Goal: Transaction & Acquisition: Obtain resource

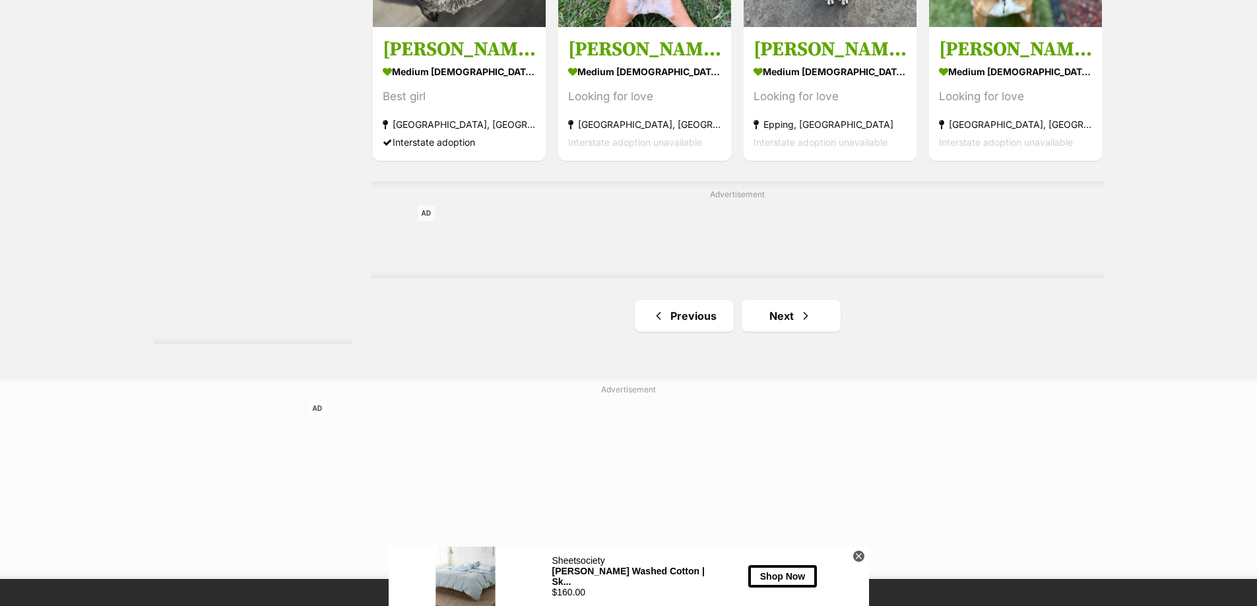
scroll to position [2204, 0]
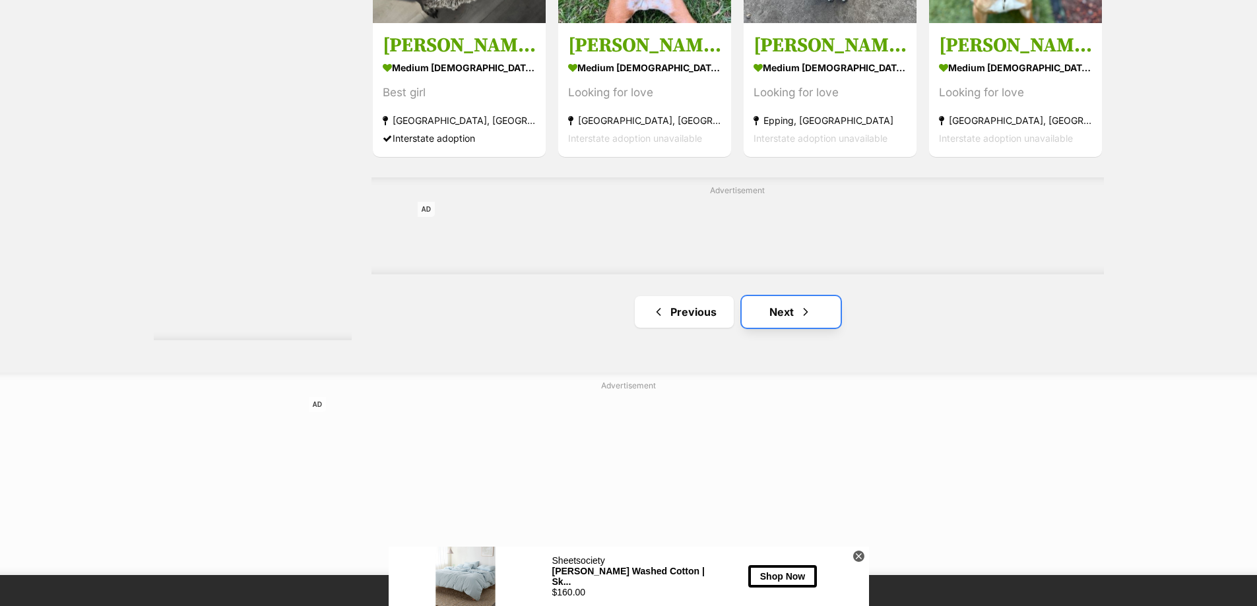
click at [796, 318] on link "Next" at bounding box center [791, 312] width 99 height 32
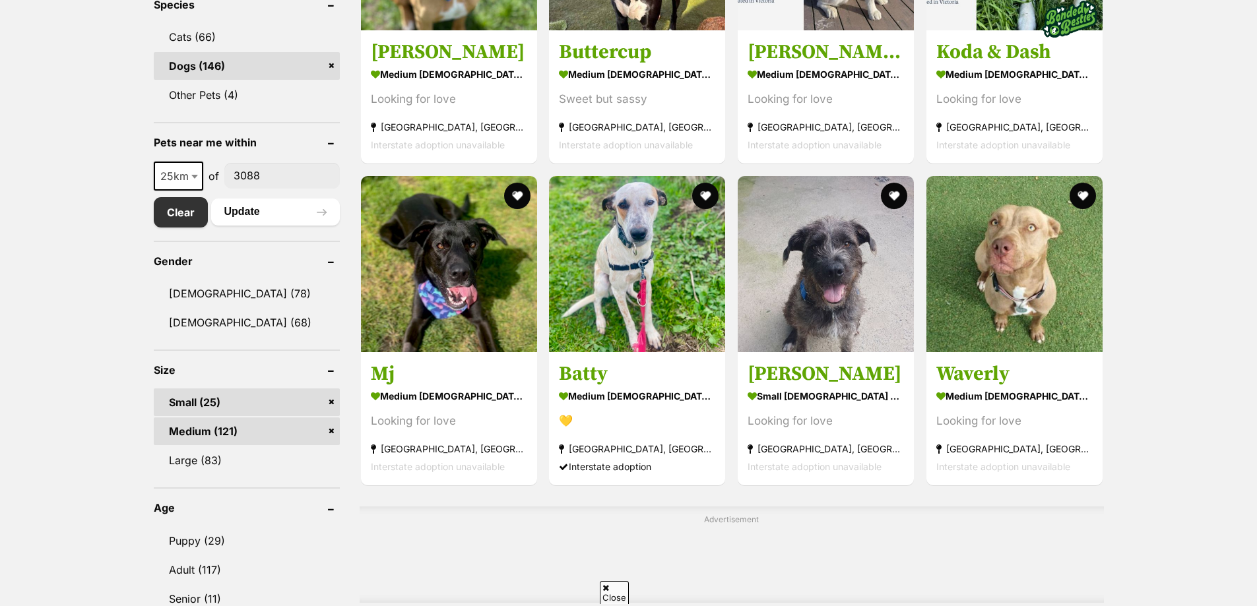
scroll to position [599, 0]
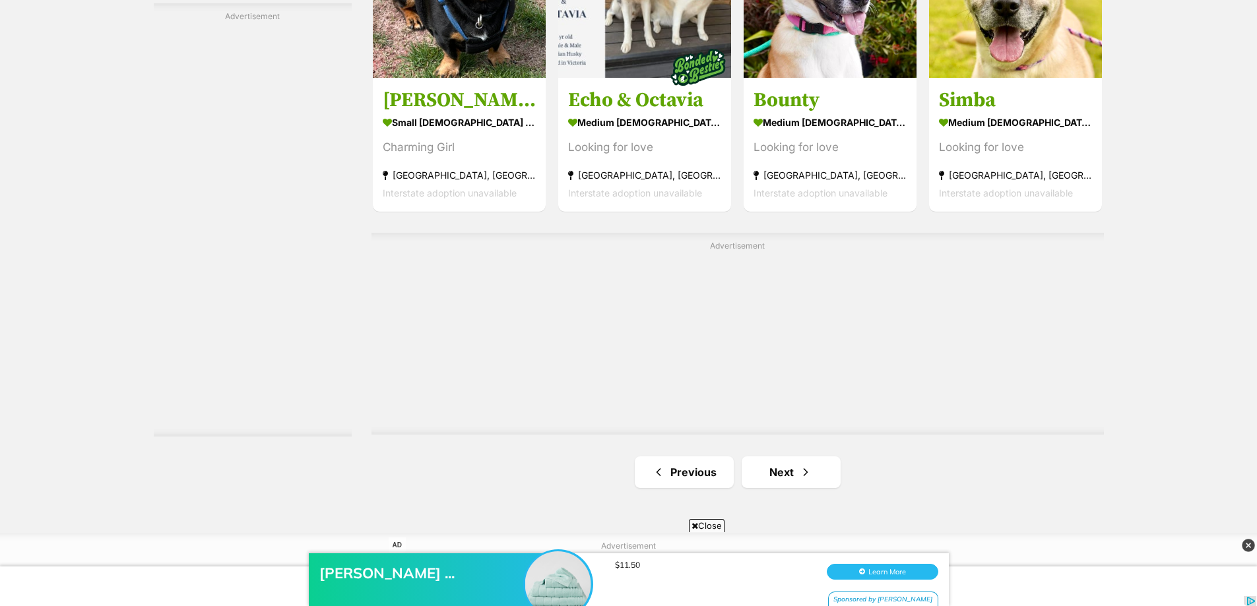
scroll to position [2226, 0]
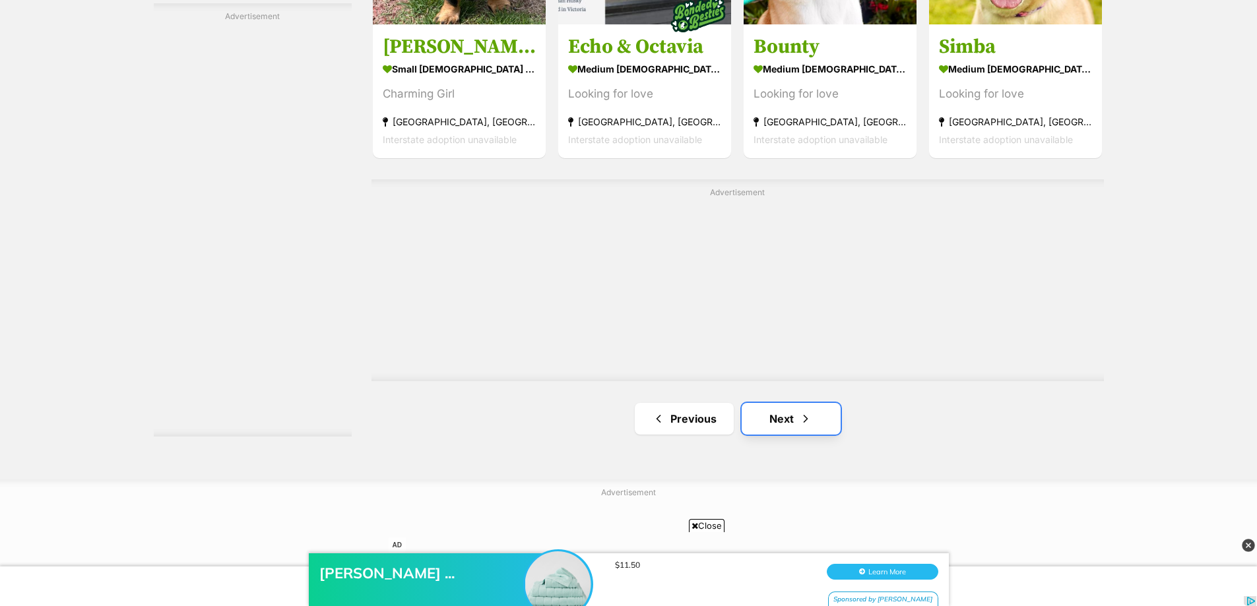
click at [767, 409] on link "Next" at bounding box center [791, 419] width 99 height 32
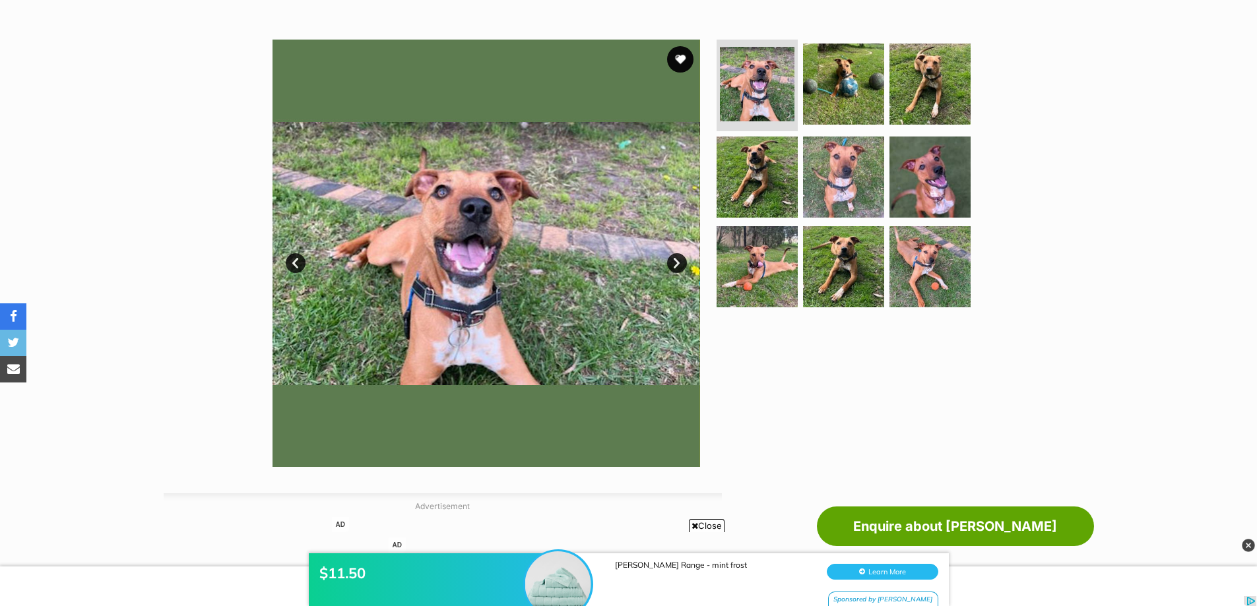
scroll to position [268, 0]
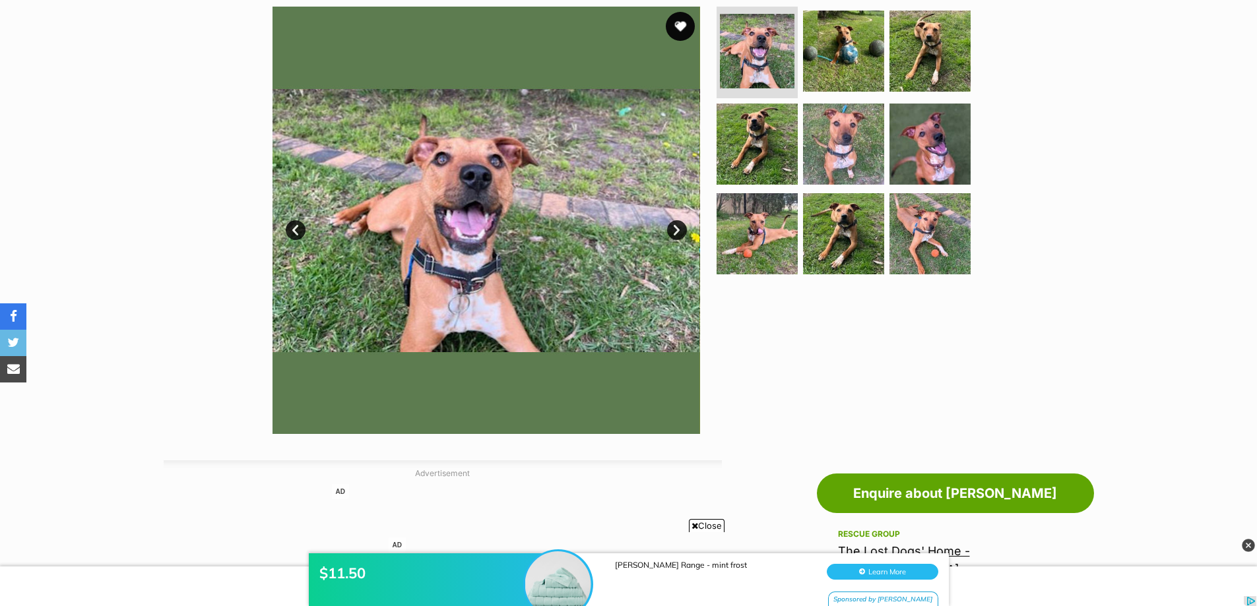
click at [672, 31] on button "favourite" at bounding box center [680, 26] width 29 height 29
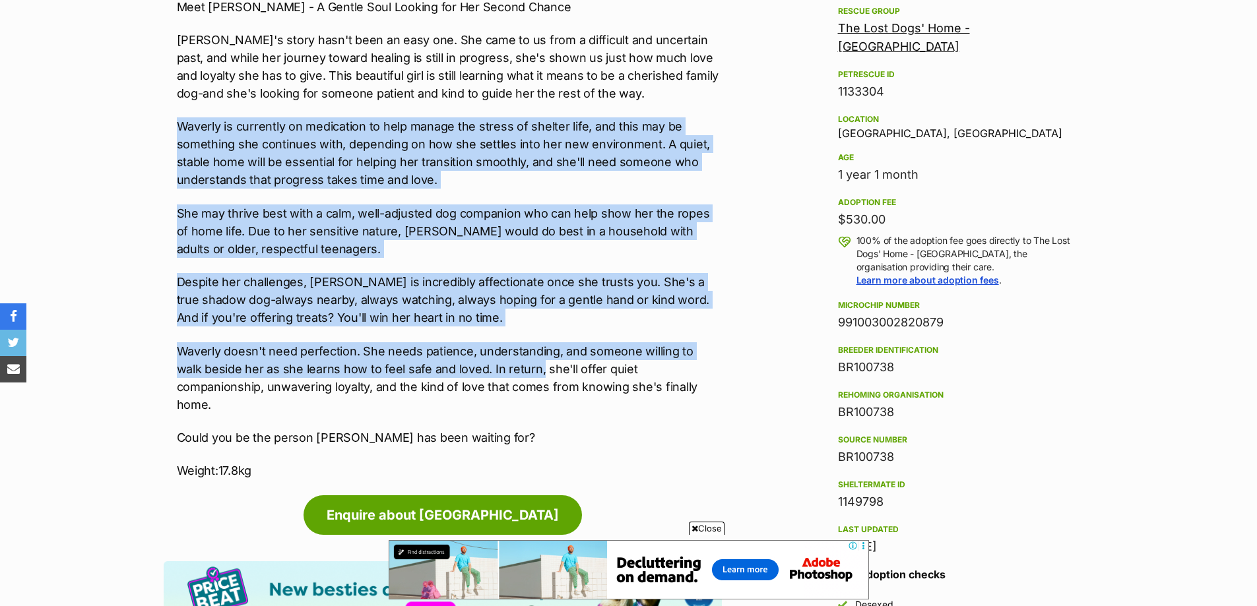
drag, startPoint x: 162, startPoint y: 118, endPoint x: 510, endPoint y: 361, distance: 424.7
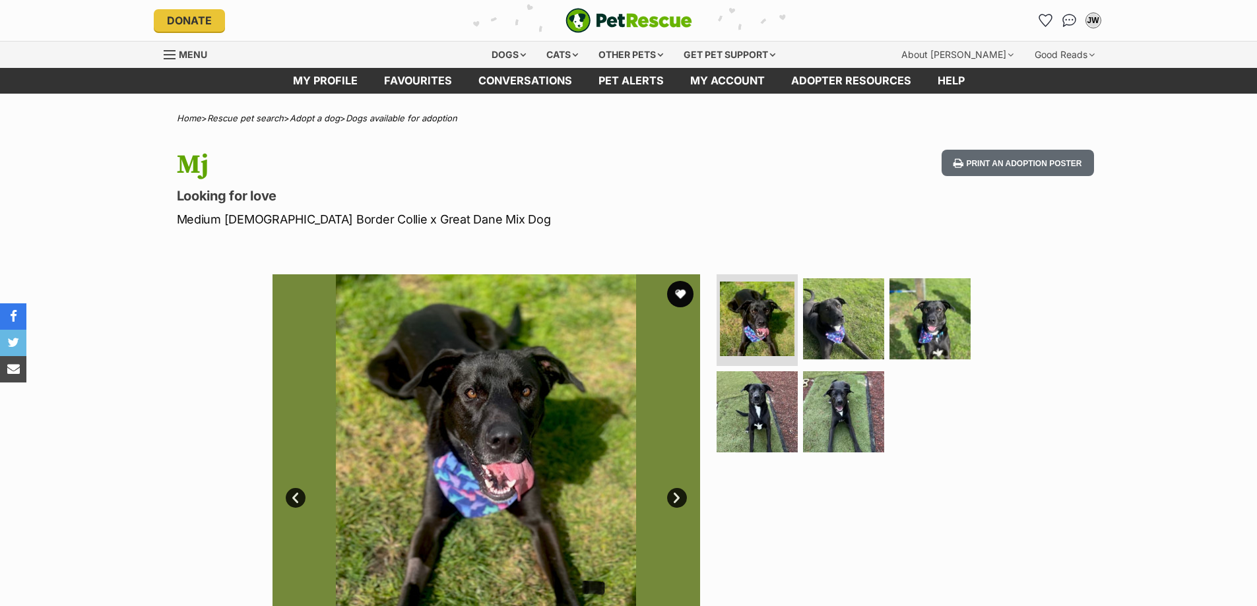
drag, startPoint x: 1255, startPoint y: 46, endPoint x: 1259, endPoint y: 126, distance: 79.9
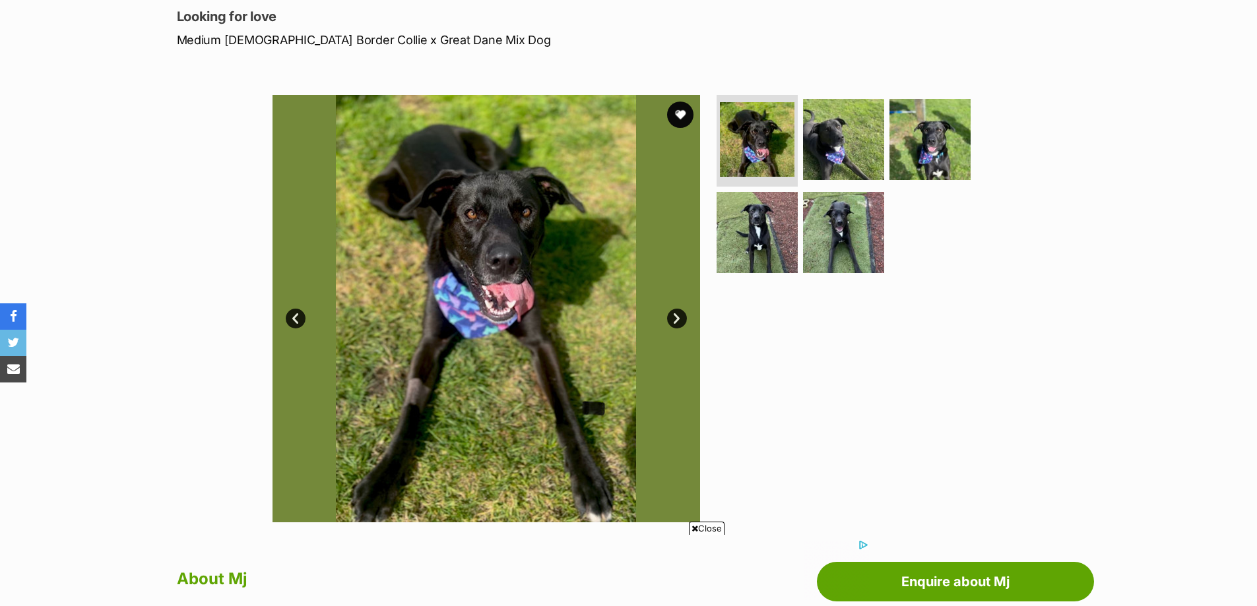
scroll to position [179, 0]
click at [683, 319] on link "Next" at bounding box center [677, 319] width 20 height 20
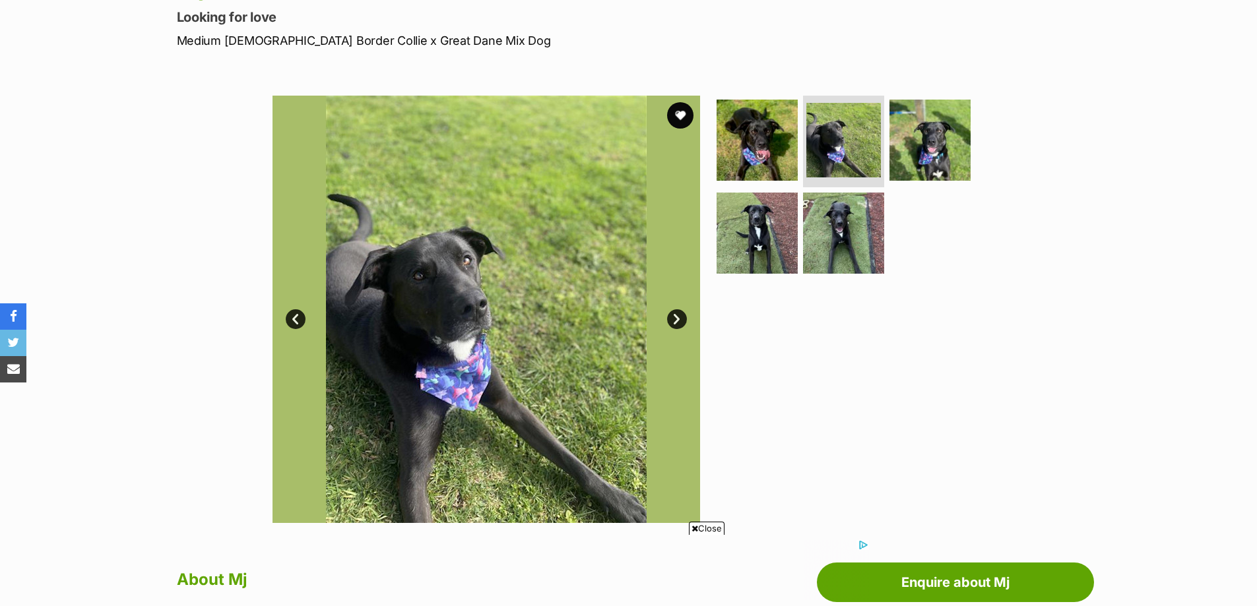
click at [683, 319] on link "Next" at bounding box center [677, 319] width 20 height 20
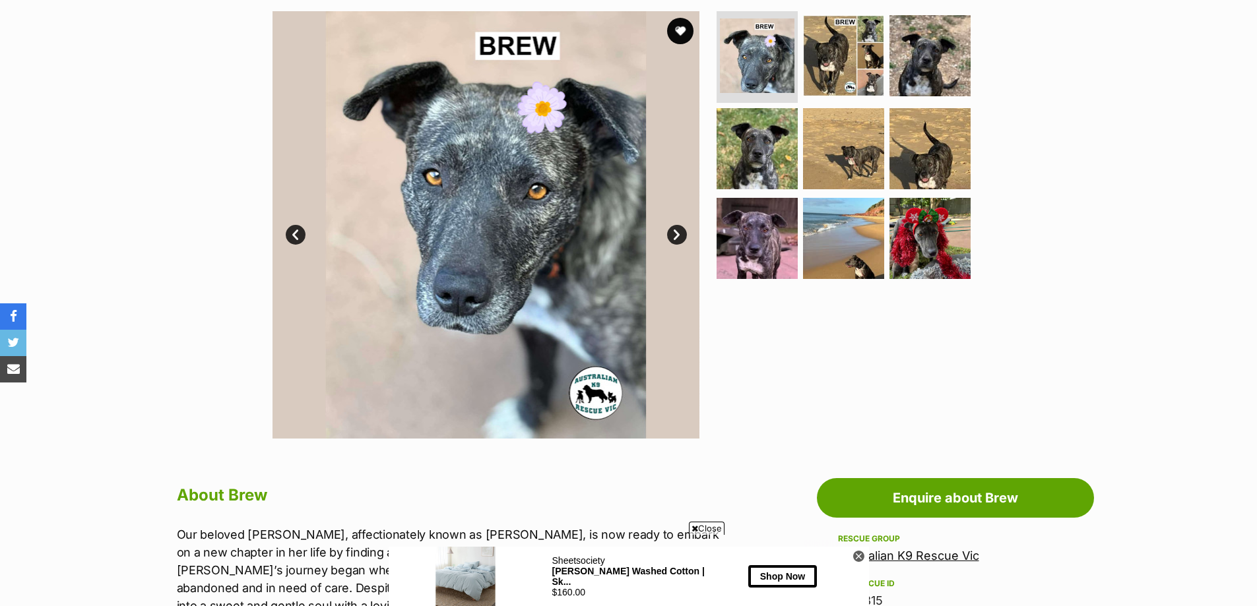
scroll to position [264, 0]
click at [672, 228] on link "Next" at bounding box center [677, 234] width 20 height 20
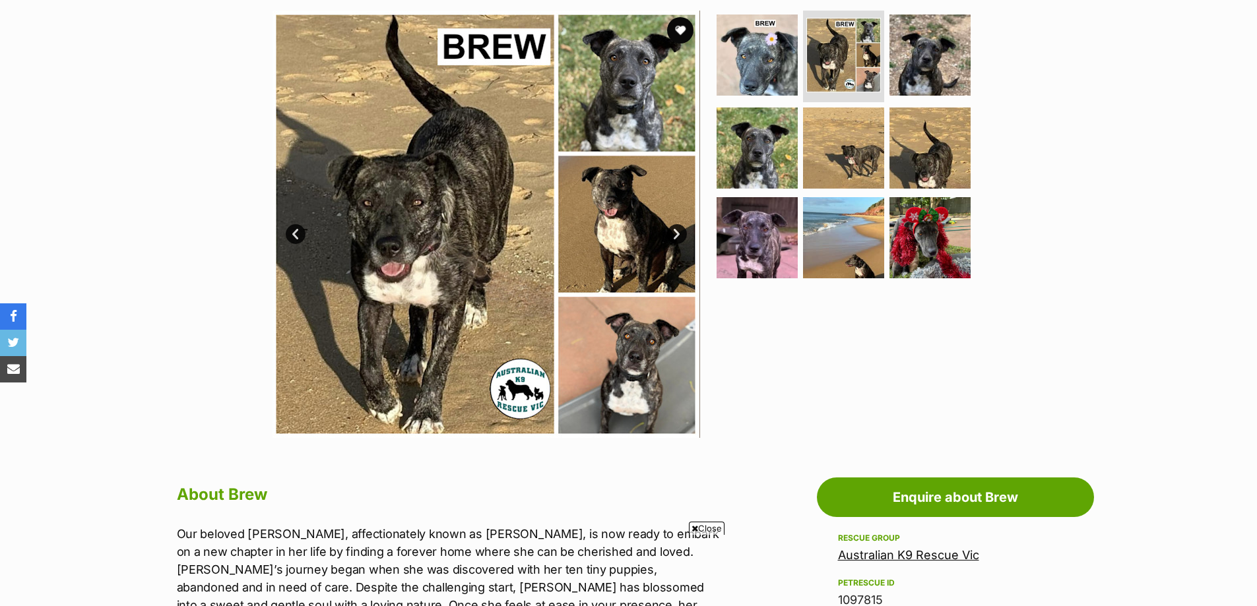
click at [672, 228] on link "Next" at bounding box center [677, 234] width 20 height 20
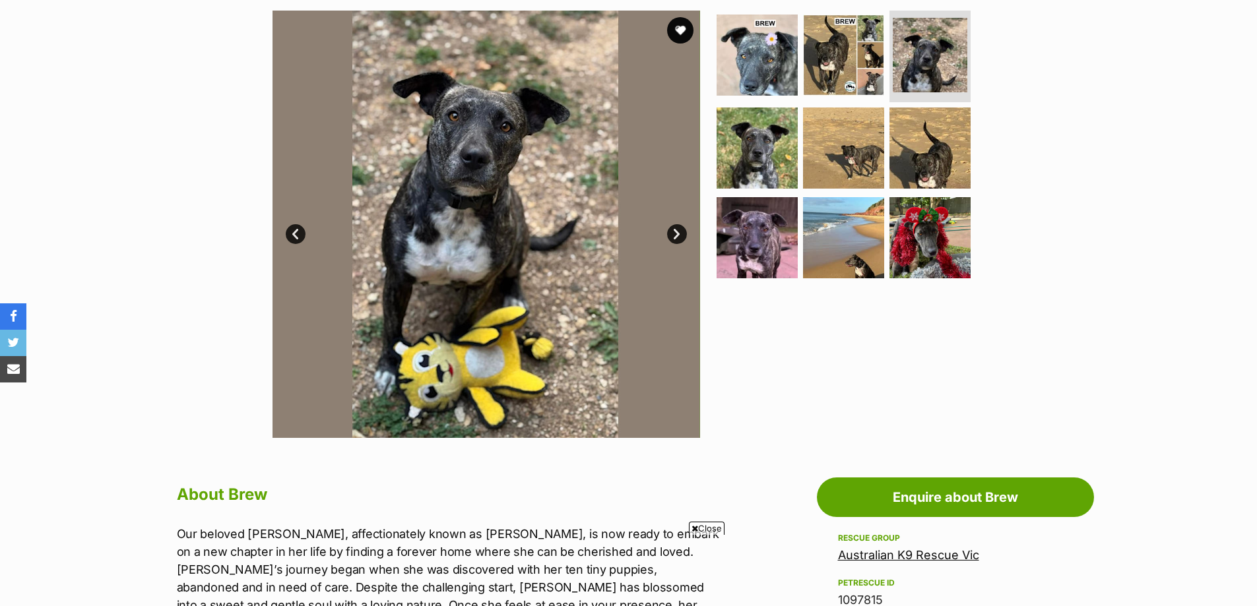
click at [672, 228] on link "Next" at bounding box center [677, 234] width 20 height 20
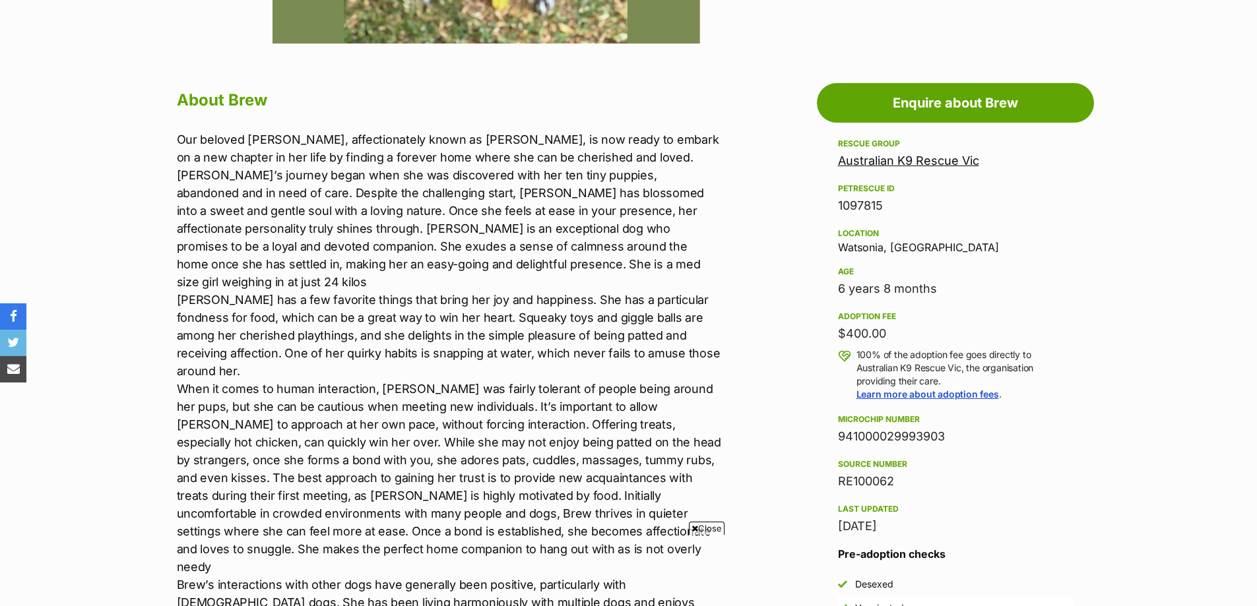
scroll to position [660, 0]
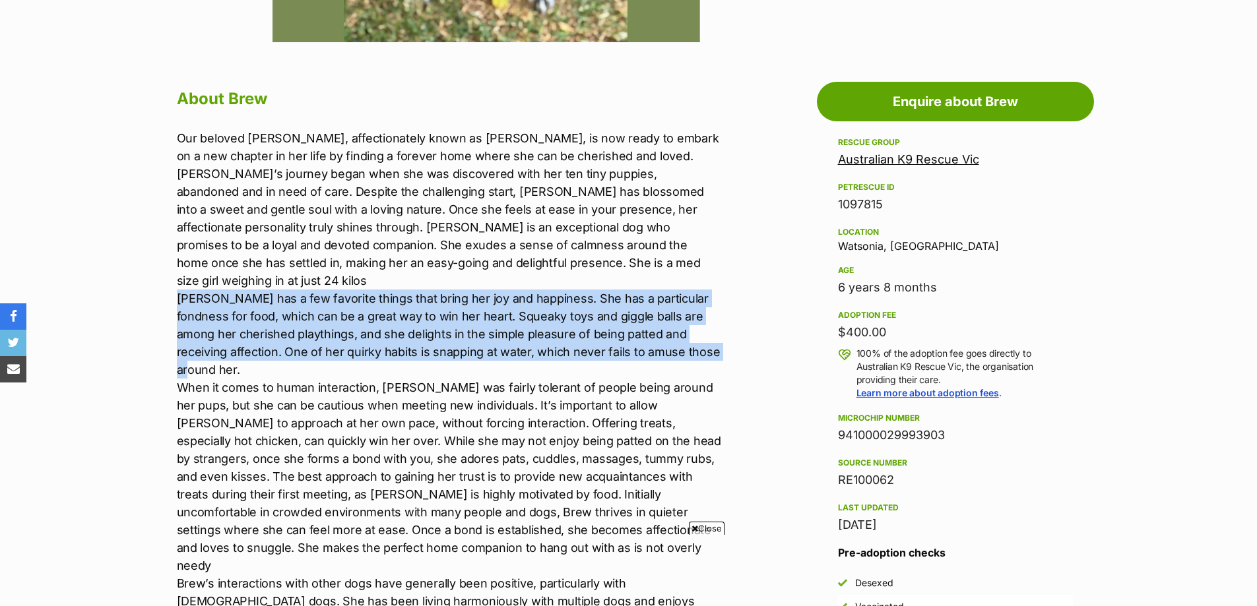
drag, startPoint x: 164, startPoint y: 285, endPoint x: 321, endPoint y: 352, distance: 170.6
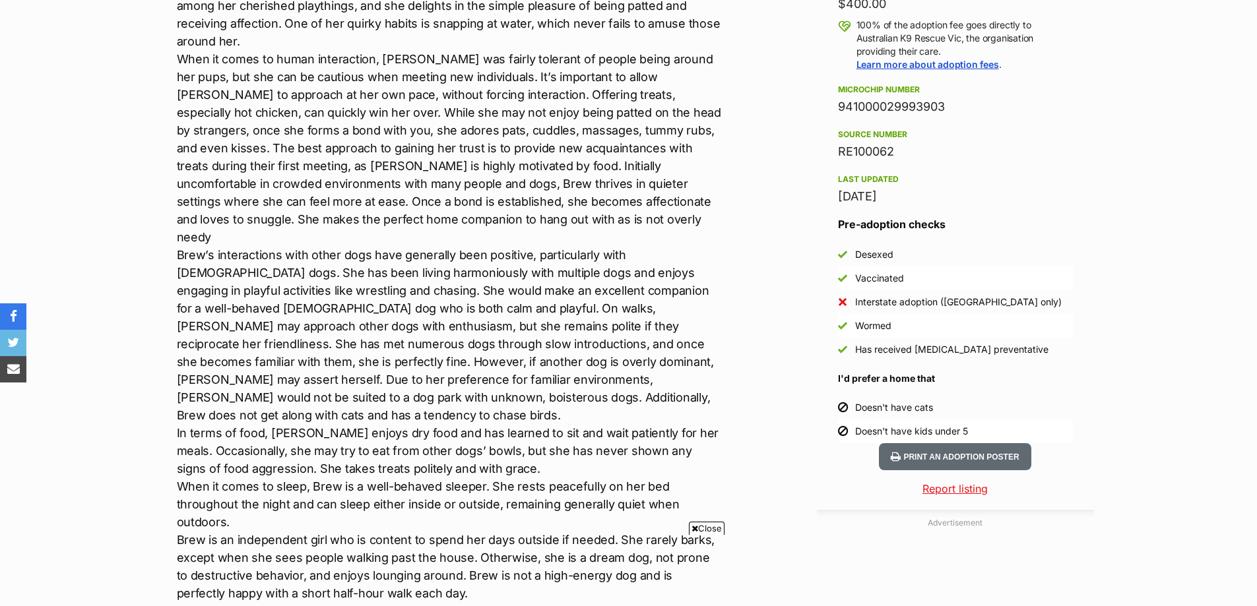
scroll to position [989, 0]
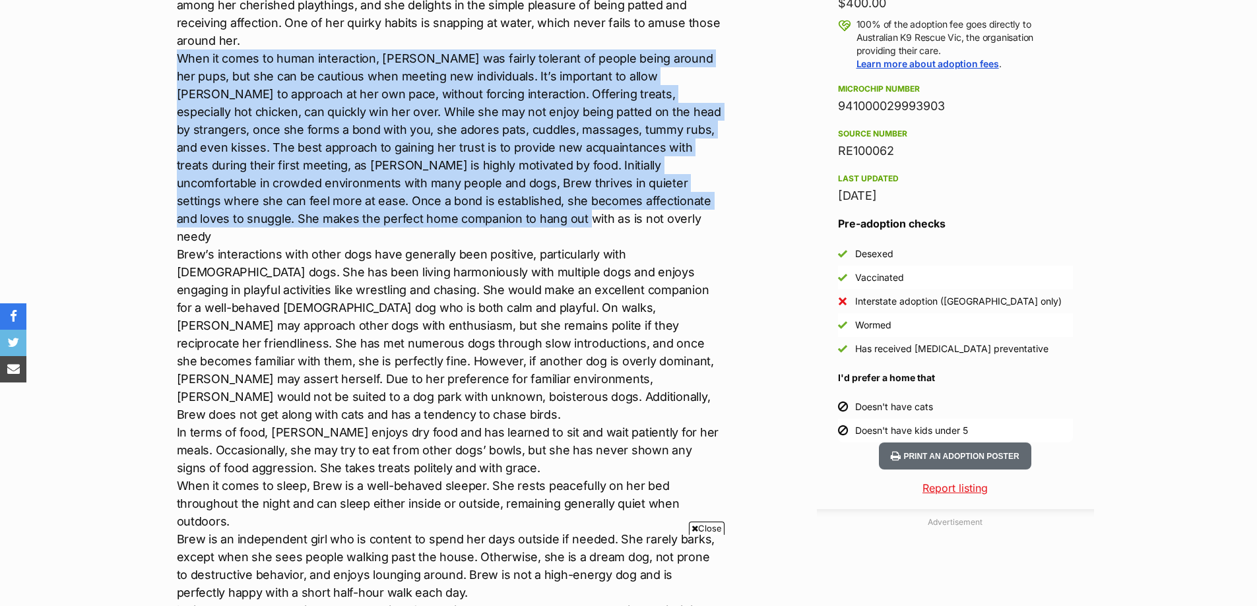
drag, startPoint x: 162, startPoint y: 41, endPoint x: 361, endPoint y: 197, distance: 252.4
click at [361, 197] on p "Our beloved [PERSON_NAME], affectionately known as [PERSON_NAME], is now ready …" at bounding box center [449, 503] width 545 height 1407
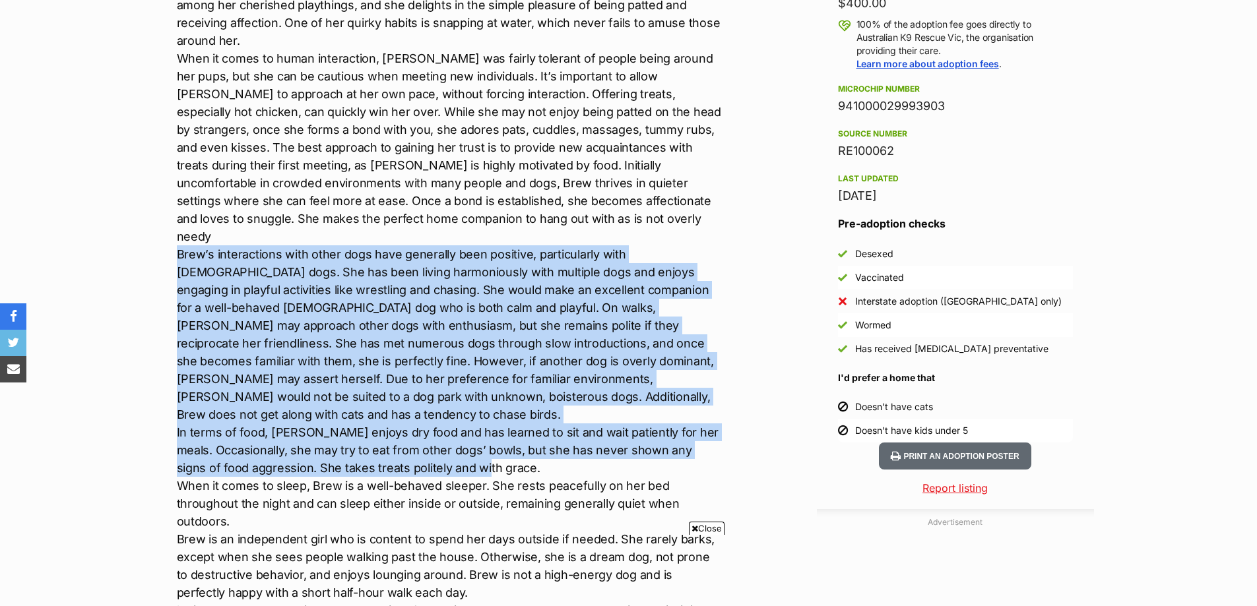
drag, startPoint x: 148, startPoint y: 213, endPoint x: 654, endPoint y: 422, distance: 547.4
click at [647, 418] on p "Our beloved [PERSON_NAME], affectionately known as [PERSON_NAME], is now ready …" at bounding box center [449, 503] width 545 height 1407
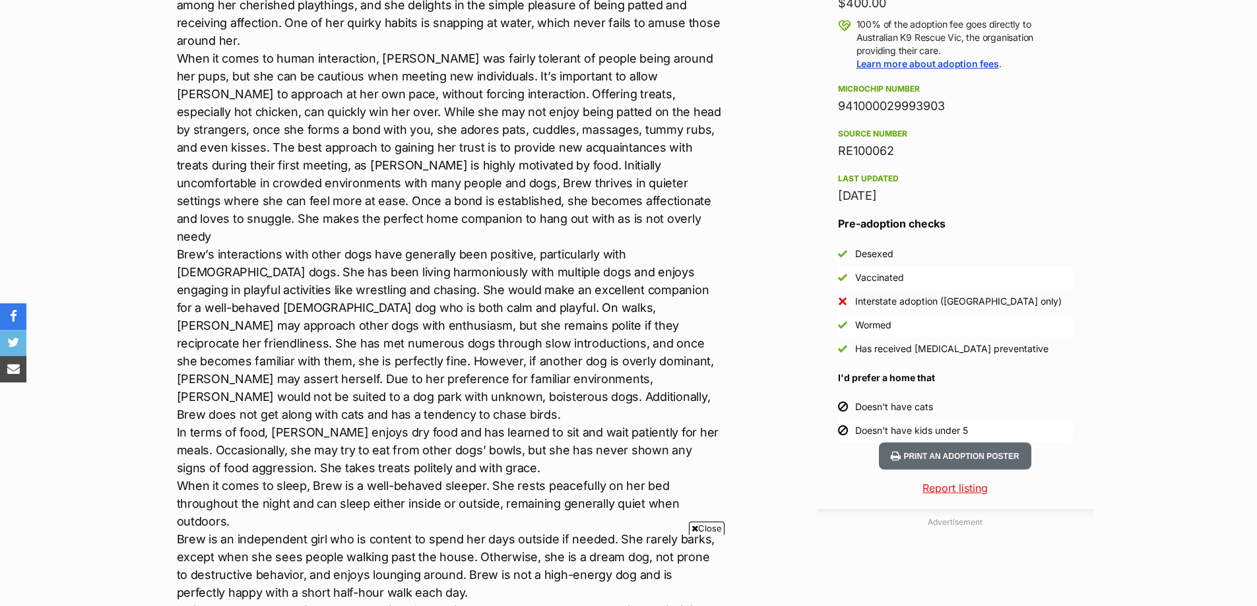
click at [243, 459] on p "Our beloved [PERSON_NAME], affectionately known as [PERSON_NAME], is now ready …" at bounding box center [449, 503] width 545 height 1407
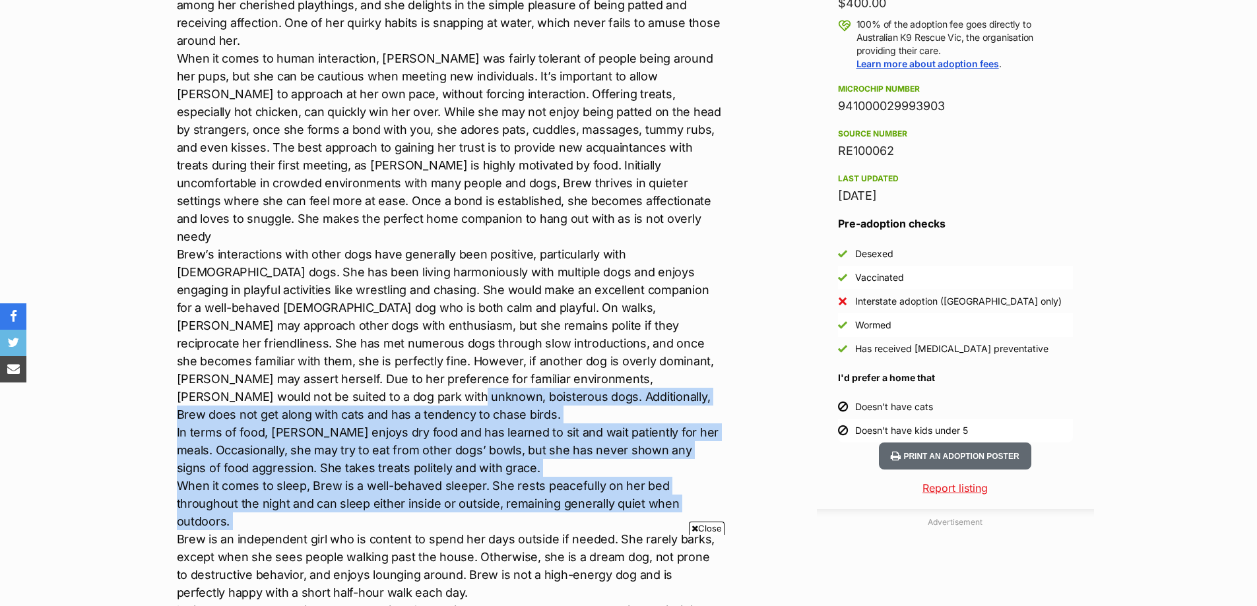
drag, startPoint x: 242, startPoint y: 459, endPoint x: 102, endPoint y: 368, distance: 166.9
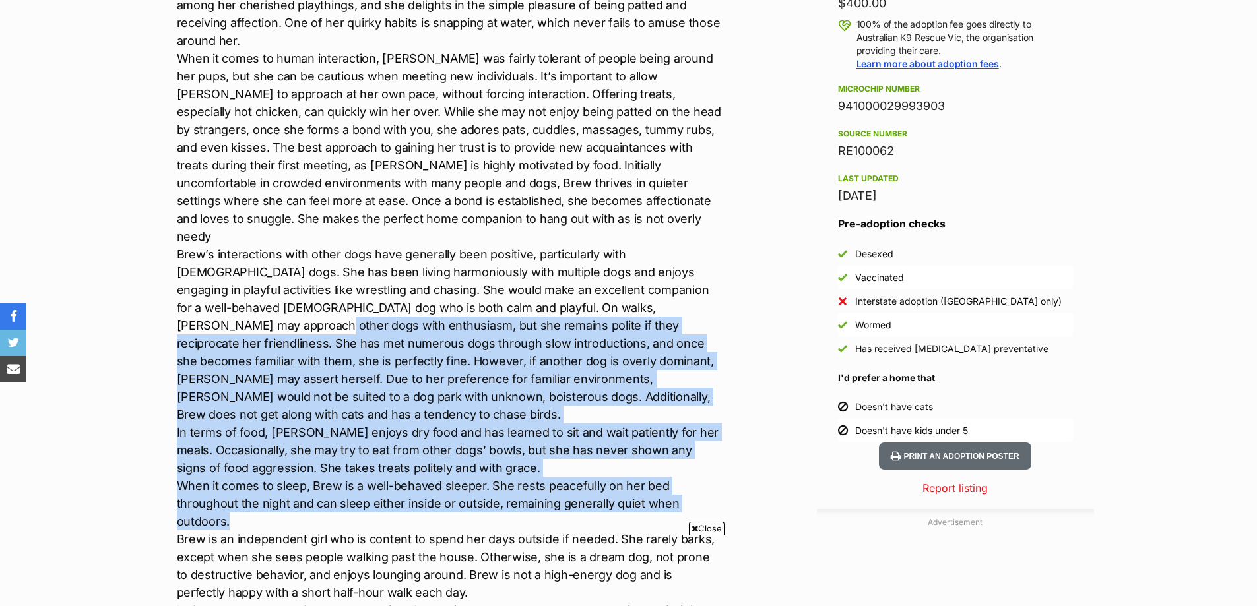
drag, startPoint x: 129, startPoint y: 295, endPoint x: 273, endPoint y: 469, distance: 225.9
click at [271, 468] on p "Our beloved [PERSON_NAME], affectionately known as [PERSON_NAME], is now ready …" at bounding box center [449, 503] width 545 height 1407
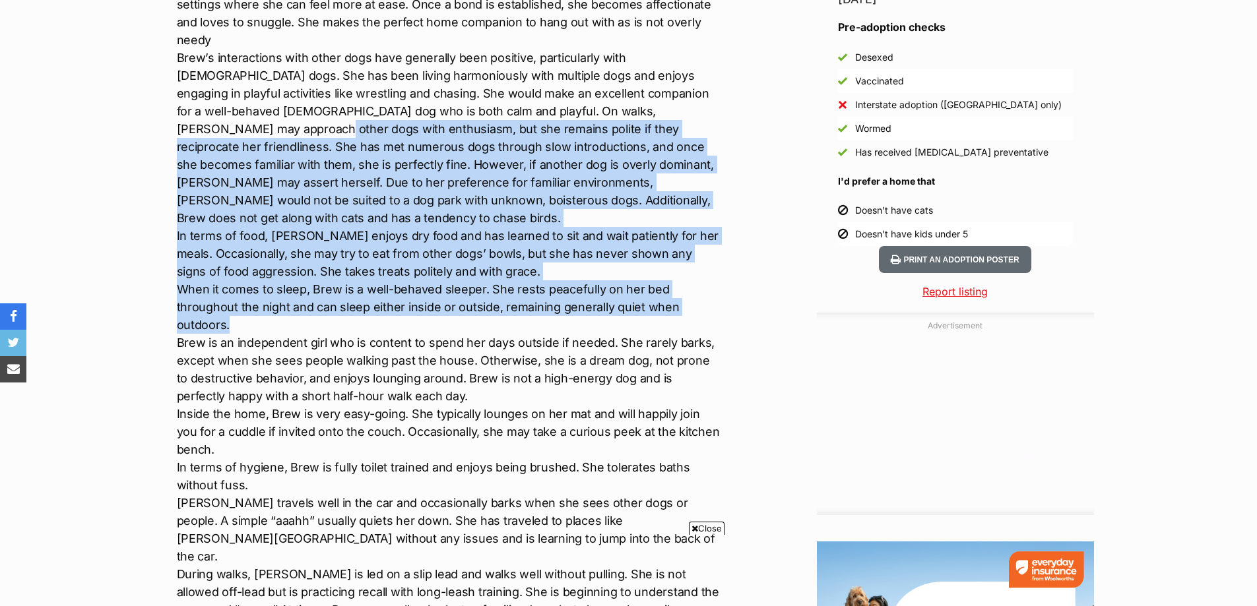
scroll to position [1187, 0]
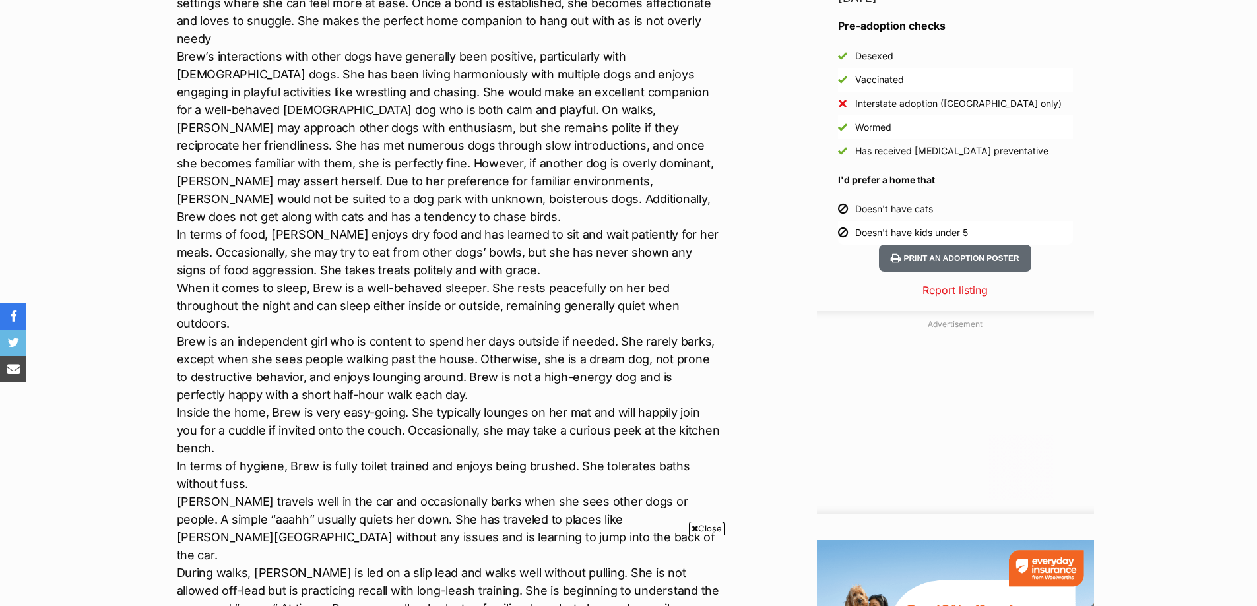
click at [238, 396] on p "Our beloved [PERSON_NAME], affectionately known as [PERSON_NAME], is now ready …" at bounding box center [449, 305] width 545 height 1407
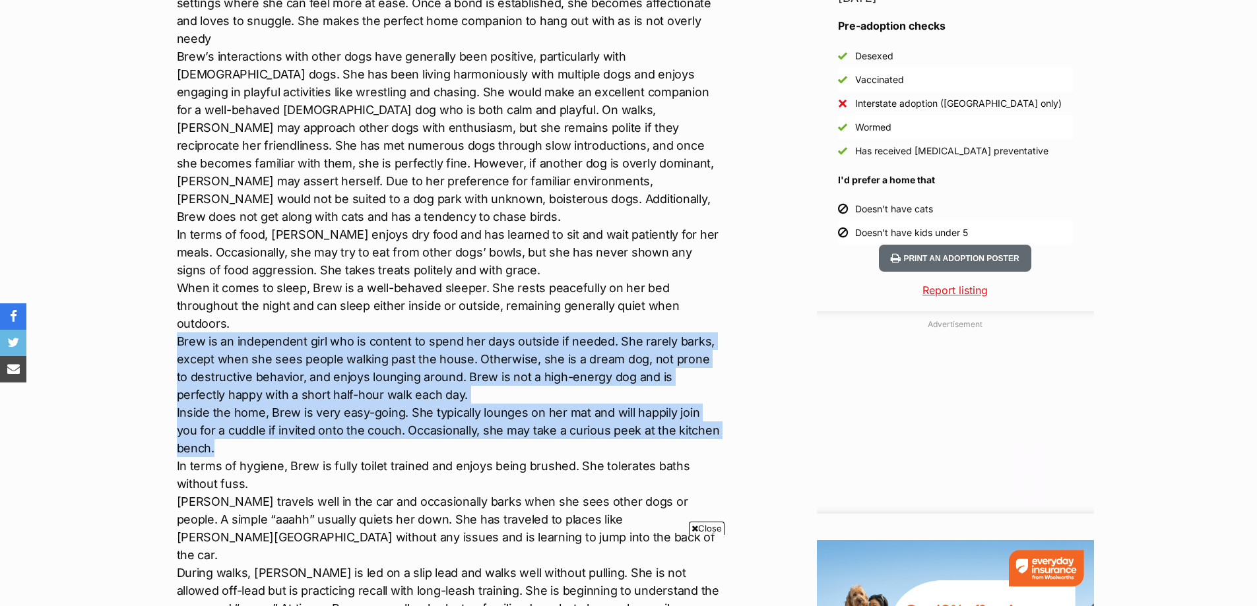
drag, startPoint x: 274, startPoint y: 397, endPoint x: 103, endPoint y: 294, distance: 200.1
click at [103, 294] on section "Home > Rescue pet search > Adopt a dog > Dogs available for adoption [GEOGRAPHI…" at bounding box center [628, 468] width 1257 height 3084
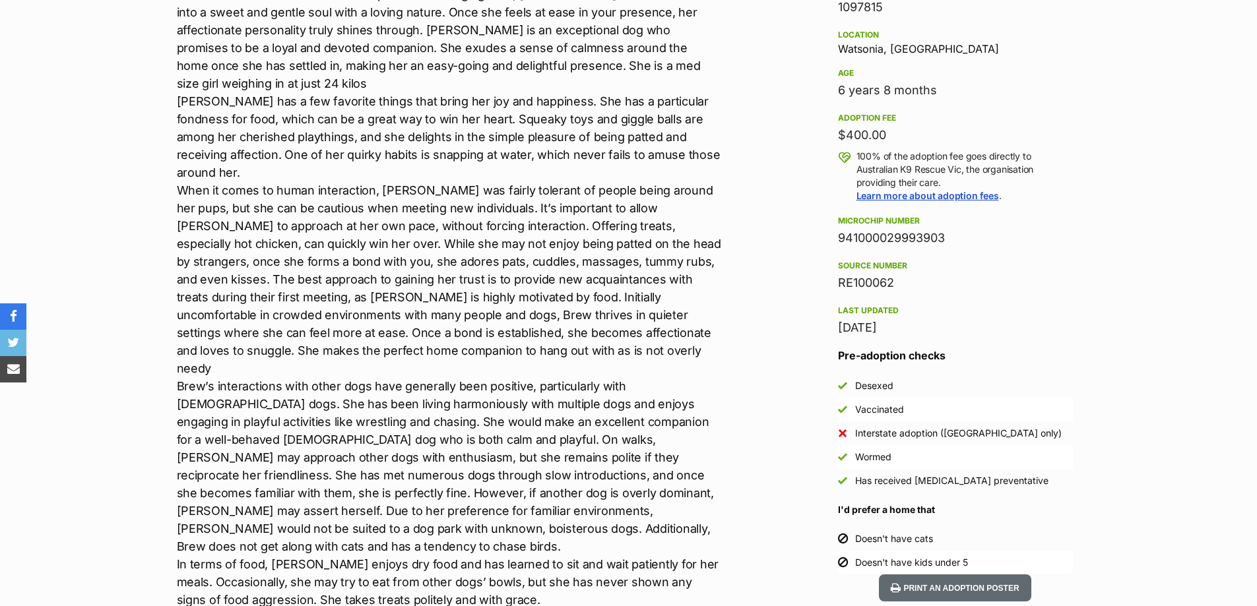
scroll to position [0, 0]
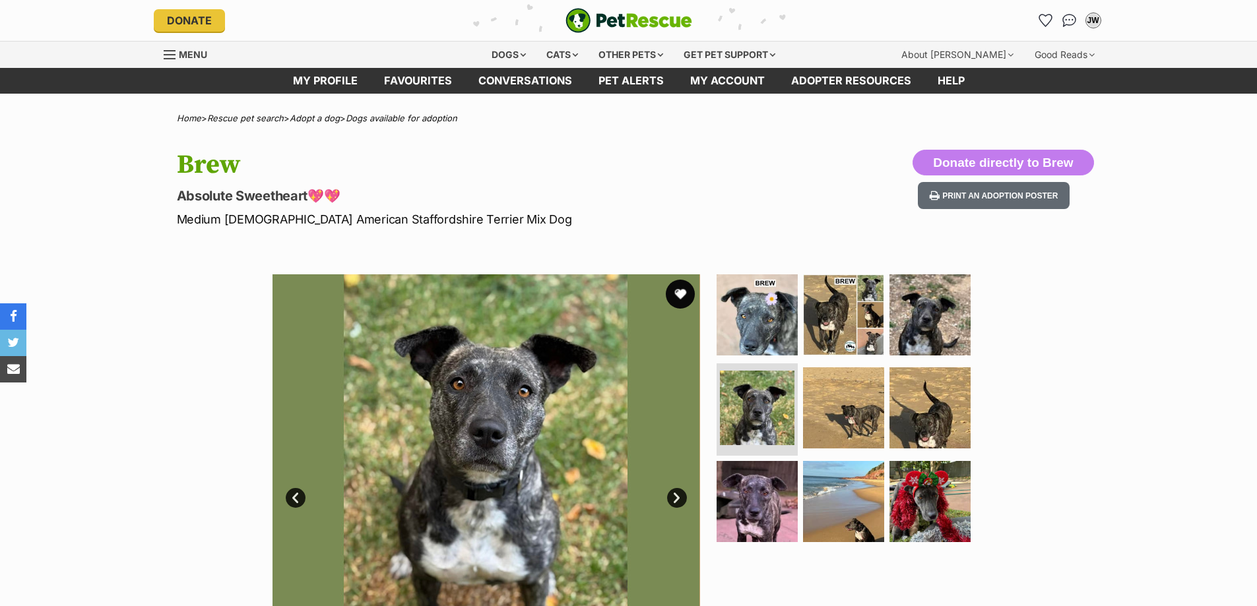
click at [678, 295] on button "favourite" at bounding box center [680, 294] width 29 height 29
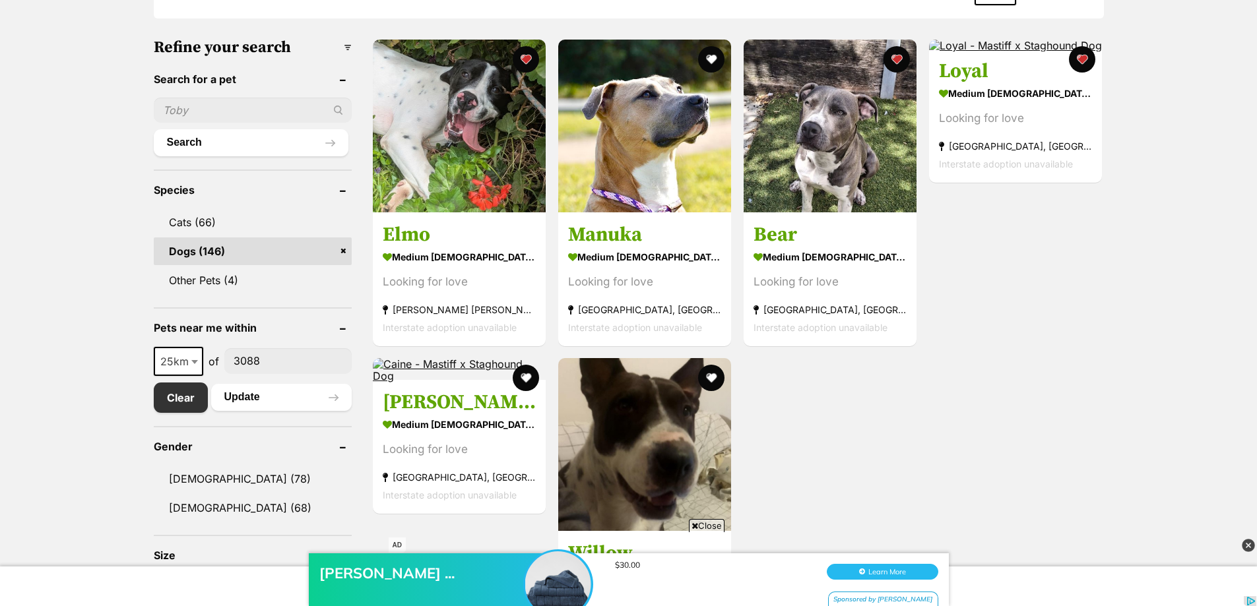
scroll to position [381, 0]
